Goal: Task Accomplishment & Management: Manage account settings

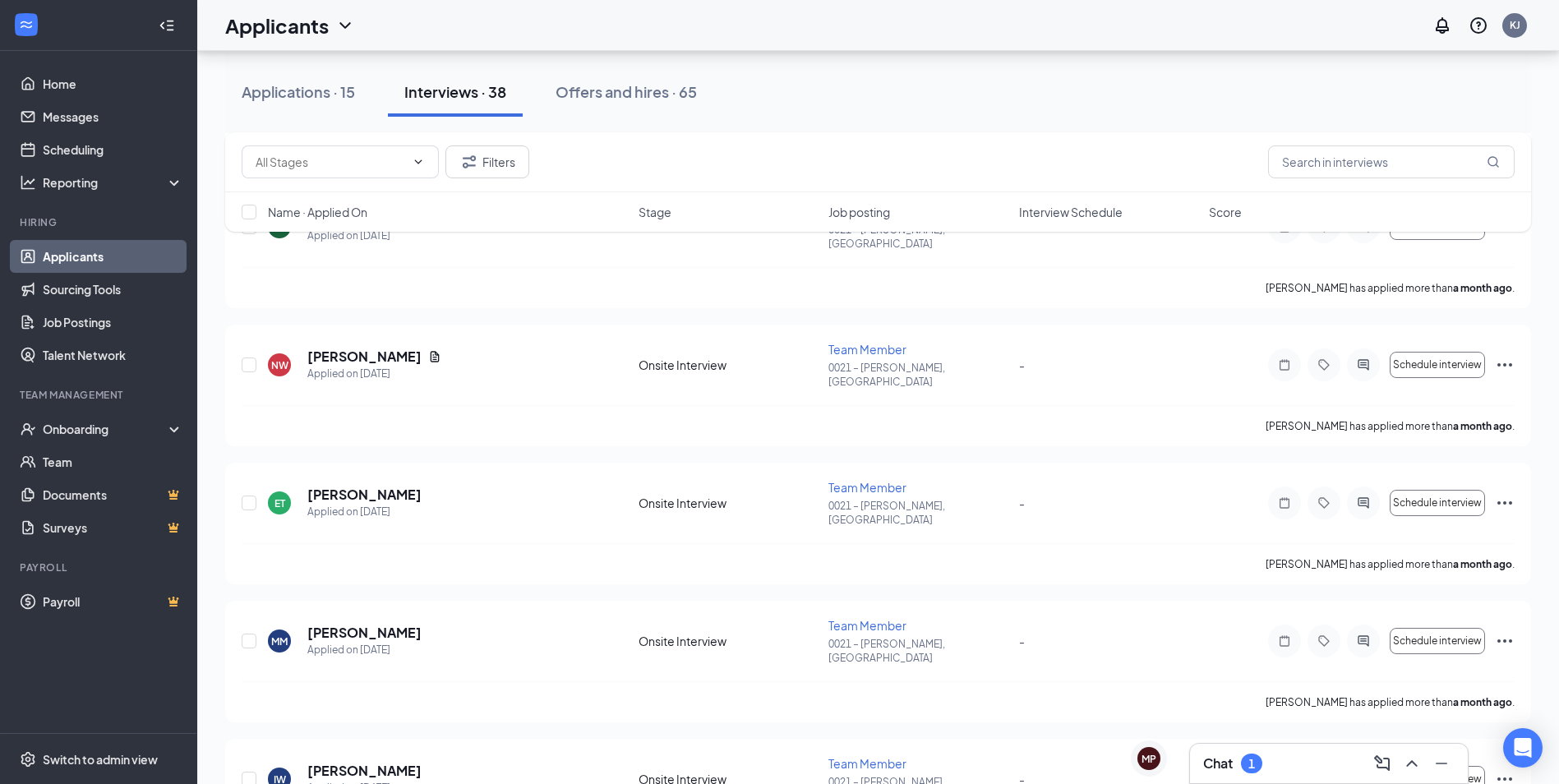
scroll to position [2465, 0]
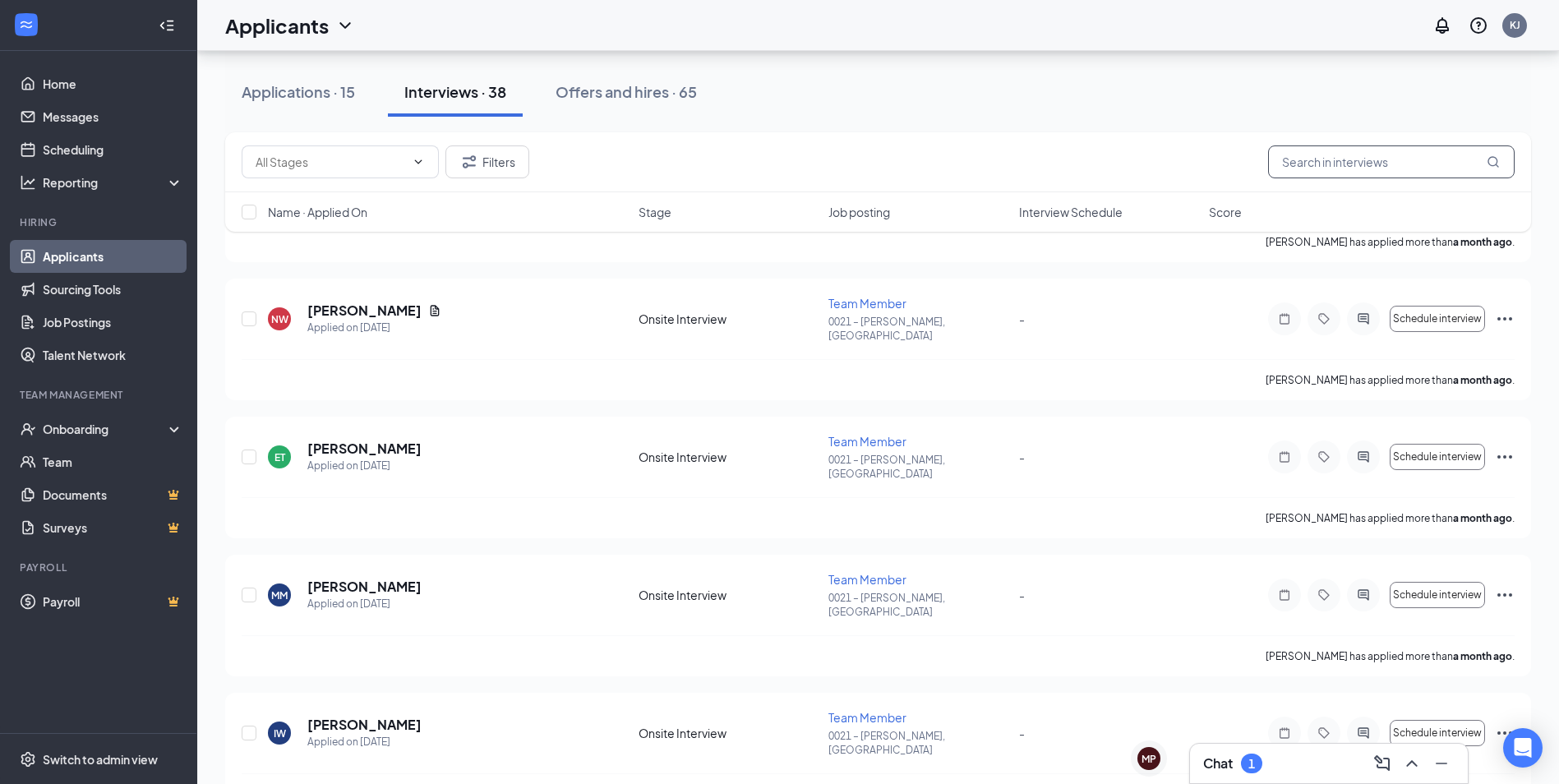
click at [1316, 166] on input "text" at bounding box center [1391, 162] width 246 height 33
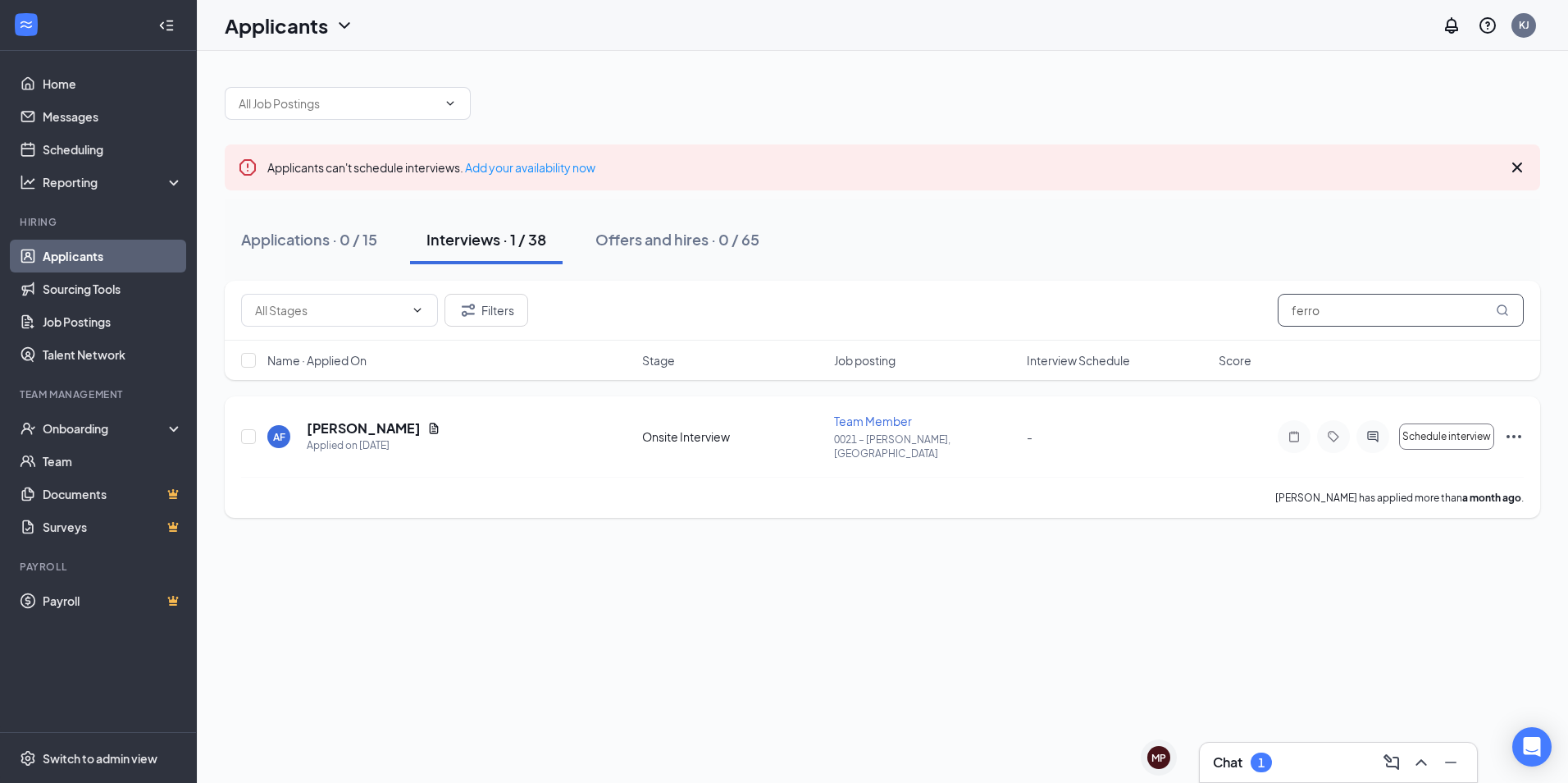
type input "ferro"
click at [1508, 432] on icon "Ellipses" at bounding box center [1514, 436] width 20 height 20
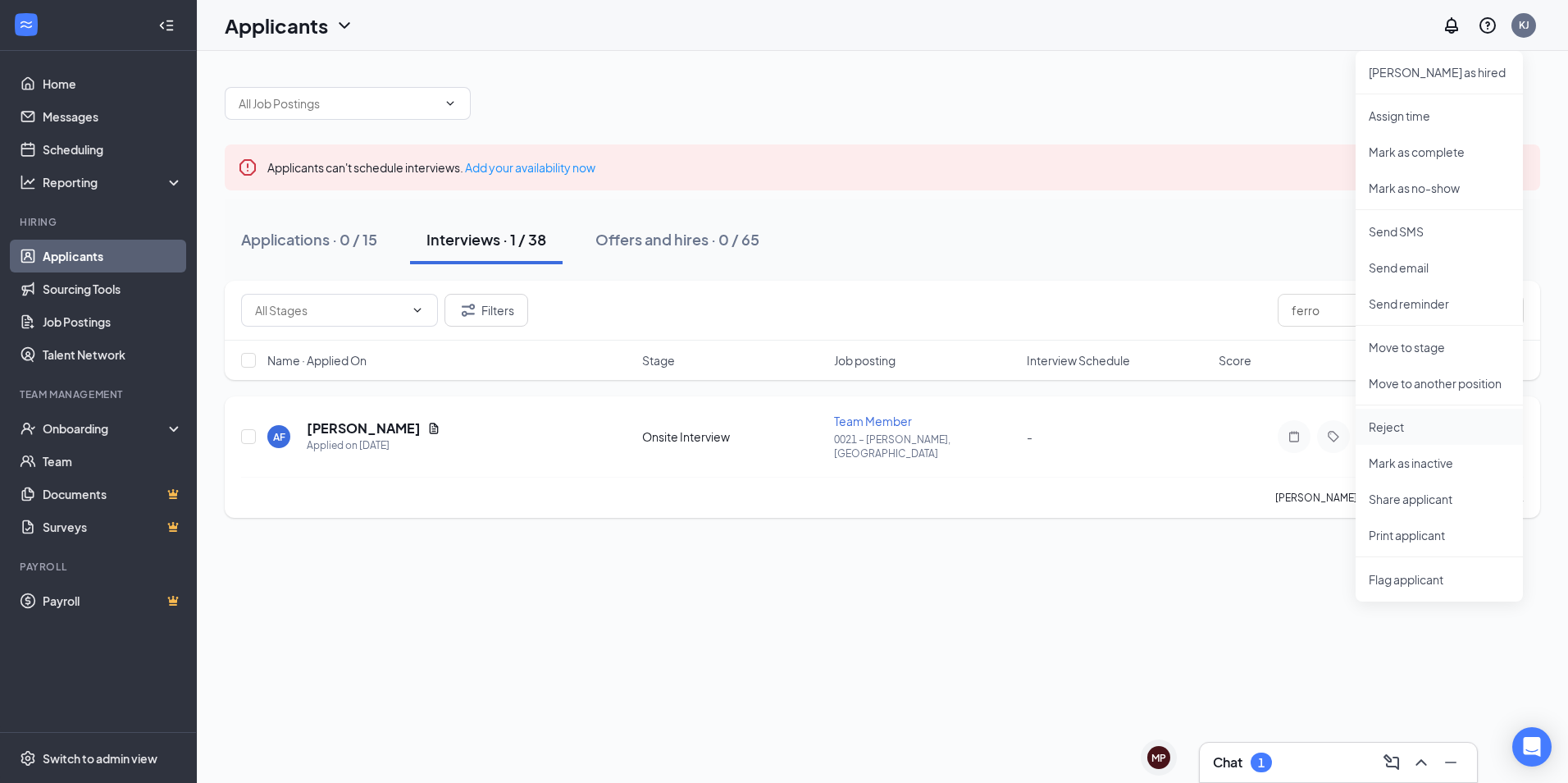
click at [1424, 428] on p "Reject" at bounding box center [1439, 427] width 141 height 16
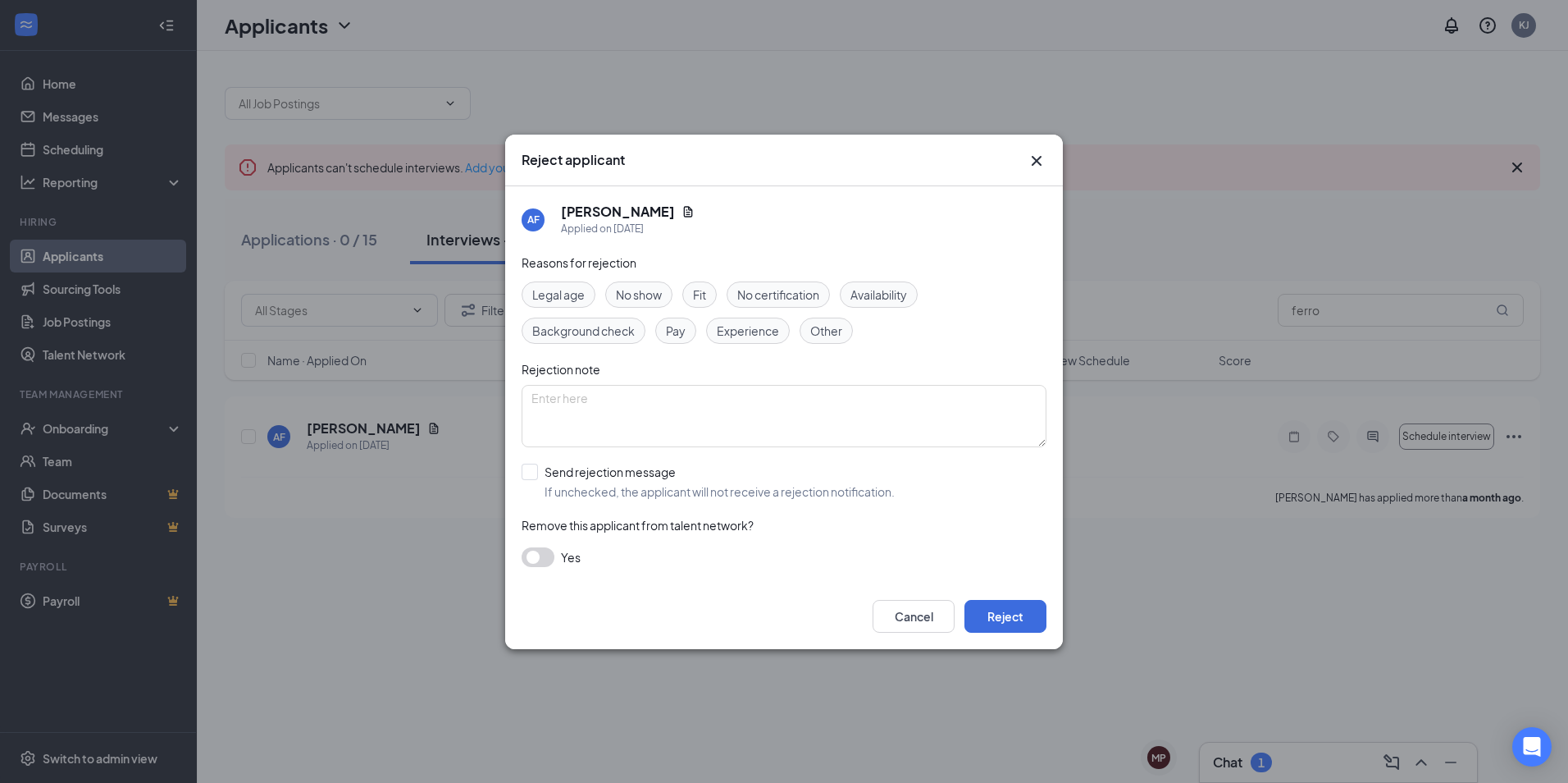
click at [648, 304] on div "No show" at bounding box center [639, 294] width 67 height 26
click at [1007, 614] on button "Reject" at bounding box center [1005, 616] width 82 height 33
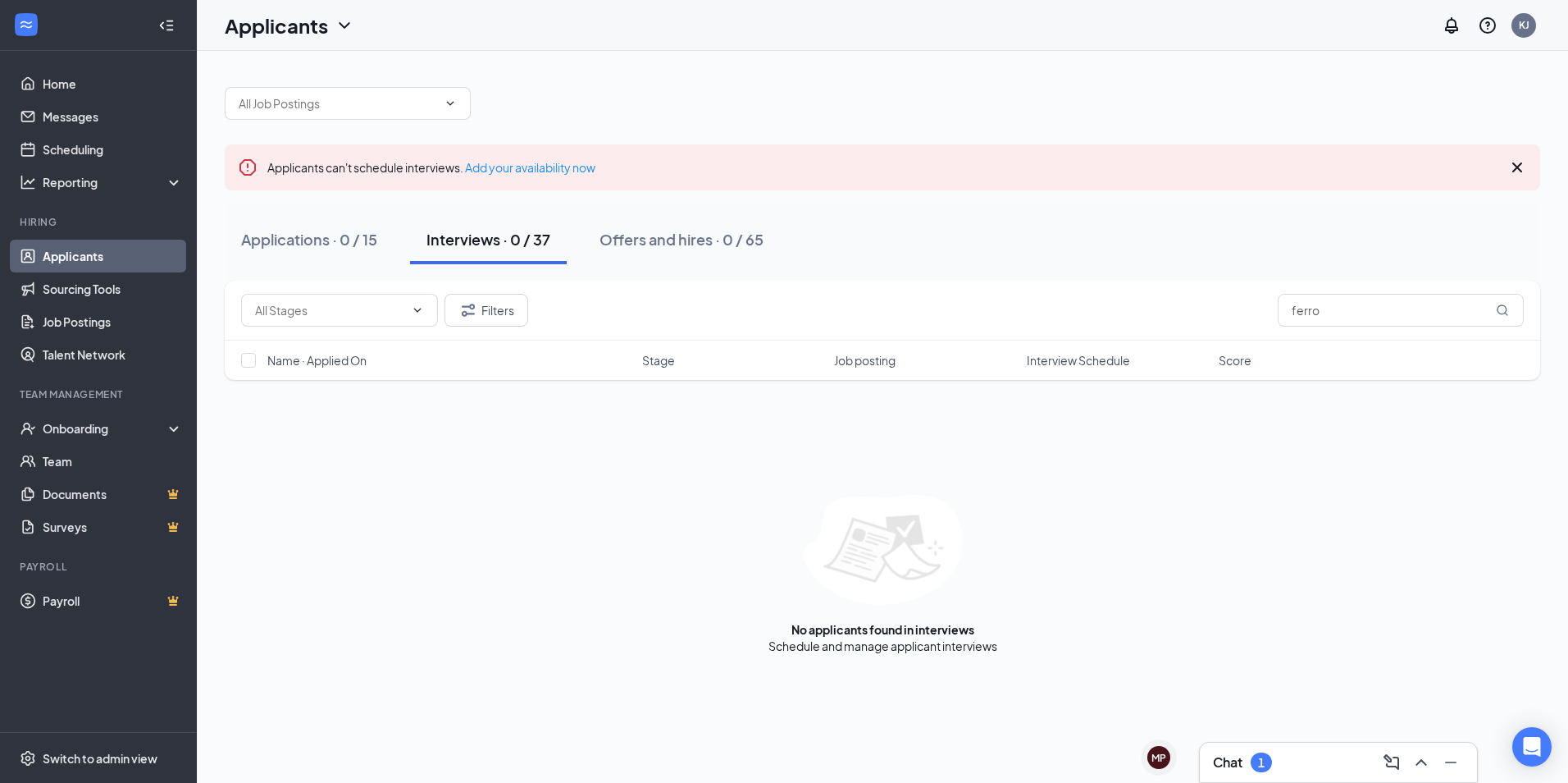
click at [80, 253] on link "Applicants" at bounding box center [112, 256] width 140 height 33
